Goal: Navigation & Orientation: Understand site structure

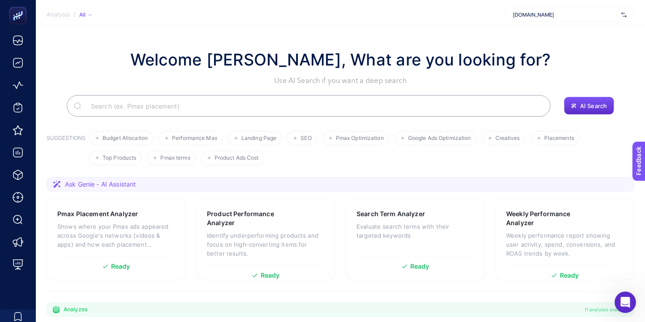
click at [553, 17] on span "[DOMAIN_NAME]" at bounding box center [565, 14] width 105 height 7
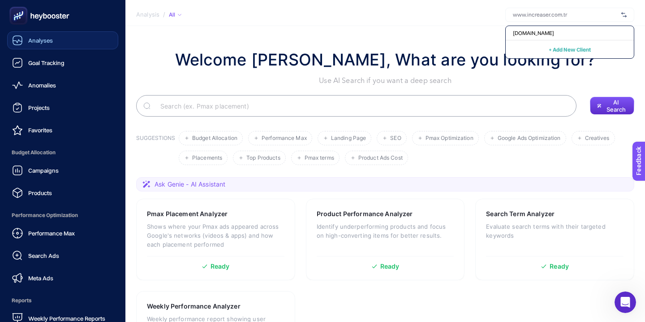
click at [40, 44] on div "Analyses" at bounding box center [32, 40] width 41 height 11
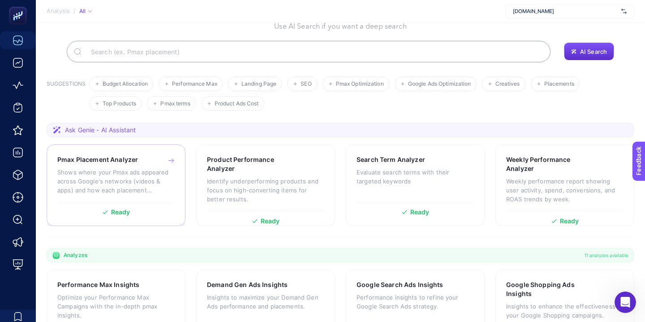
scroll to position [55, 0]
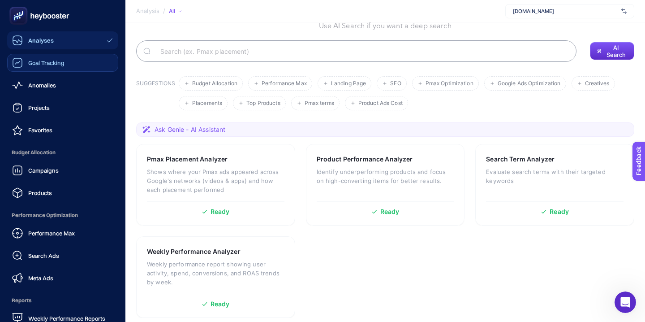
click at [43, 66] on div "Goal Tracking" at bounding box center [38, 62] width 52 height 11
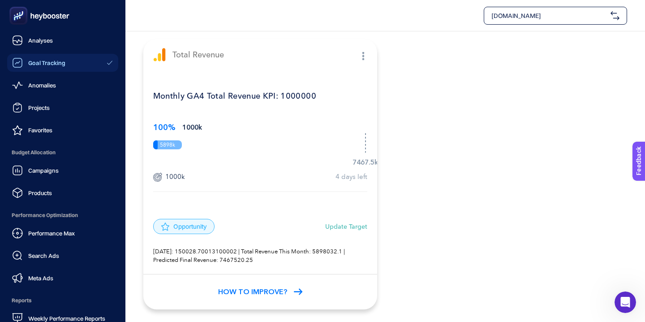
scroll to position [75, 0]
click at [32, 106] on span "Projects" at bounding box center [39, 107] width 22 height 7
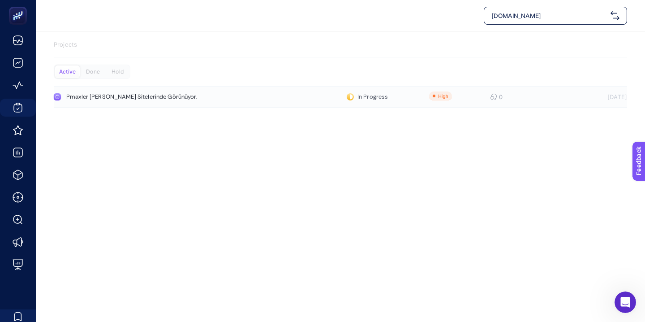
click at [93, 99] on div "Pmaxler [PERSON_NAME] Sitelerinde Görünüyor." at bounding box center [169, 96] width 207 height 7
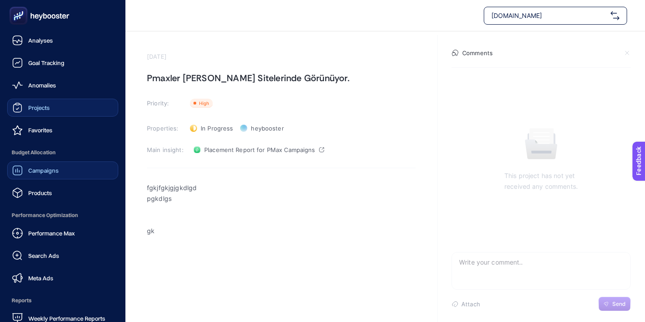
click at [43, 176] on link "Campaigns" at bounding box center [62, 170] width 111 height 18
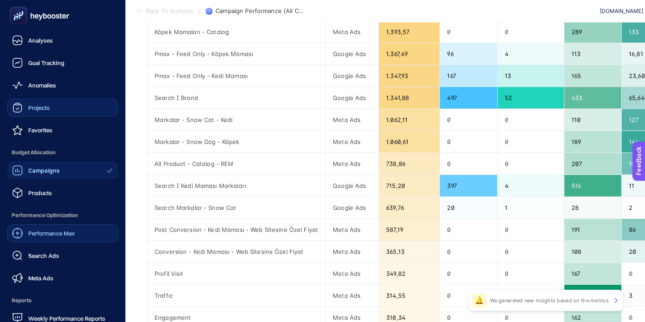
click at [43, 234] on span "Performance Max" at bounding box center [51, 232] width 47 height 7
